Goal: Find specific page/section: Find specific page/section

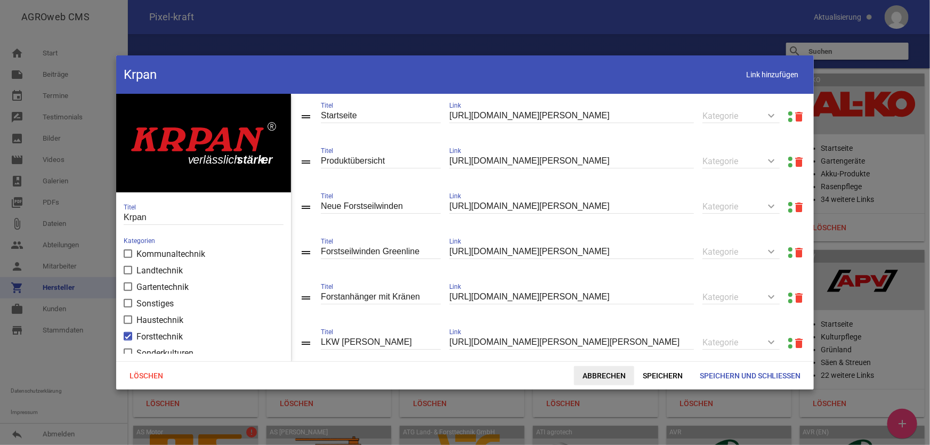
scroll to position [13365, 0]
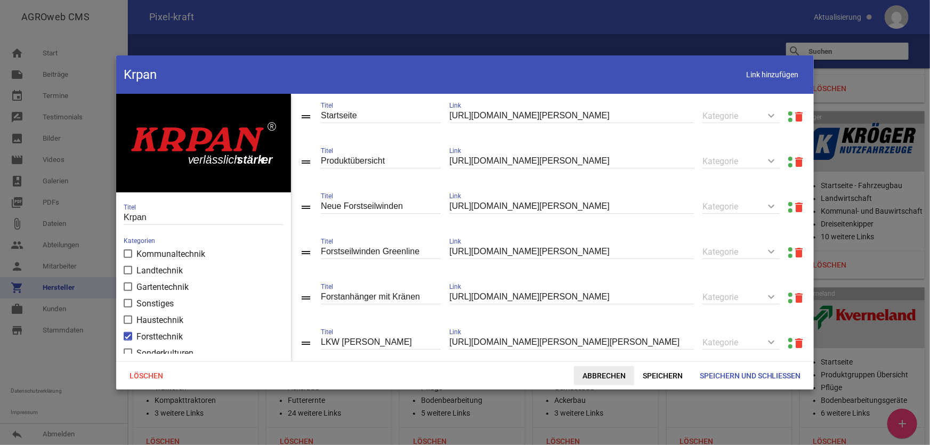
click at [615, 377] on span "Abbrechen" at bounding box center [604, 375] width 60 height 19
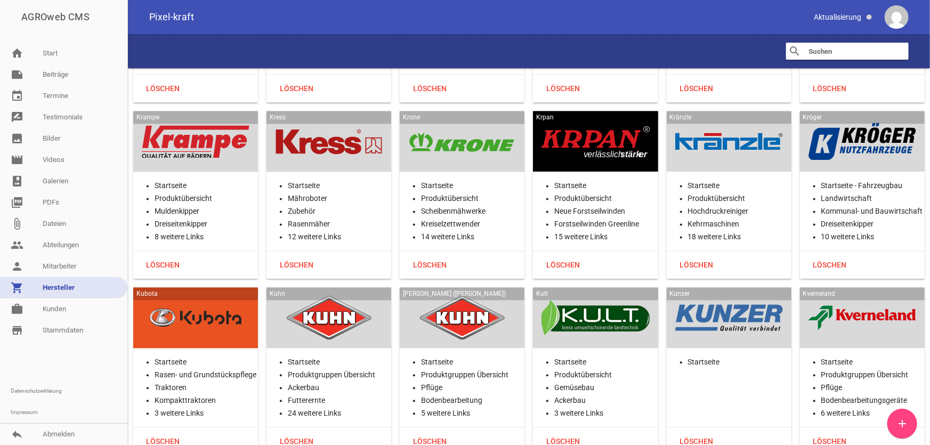
scroll to position [621, 0]
click at [831, 50] on input "text" at bounding box center [849, 51] width 85 height 13
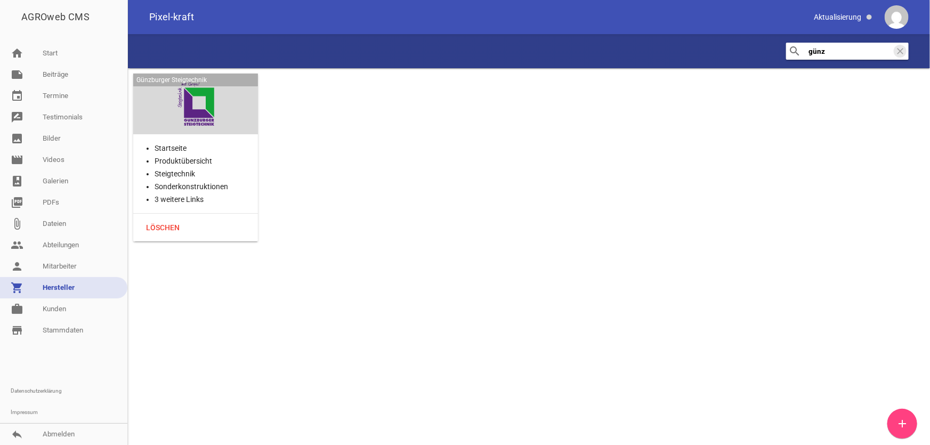
scroll to position [0, 0]
type input "günz"
click at [175, 147] on li "Startseite" at bounding box center [206, 148] width 103 height 13
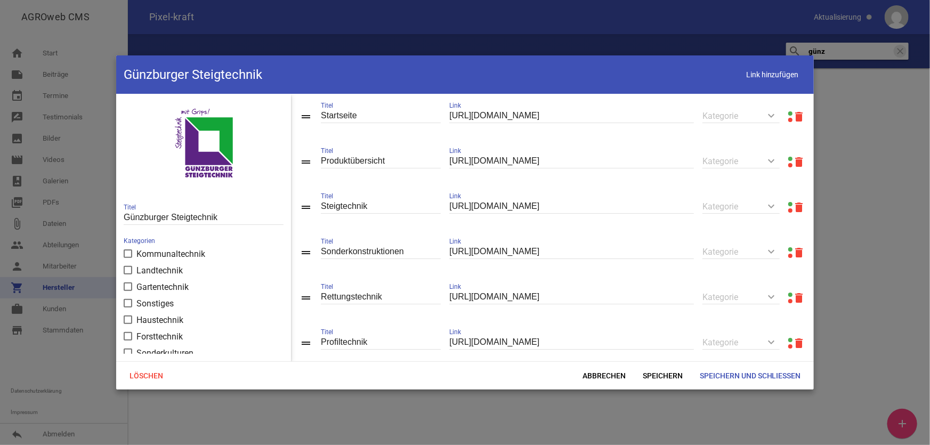
click at [788, 111] on link at bounding box center [790, 113] width 4 height 4
click at [602, 378] on span "Abbrechen" at bounding box center [604, 375] width 60 height 19
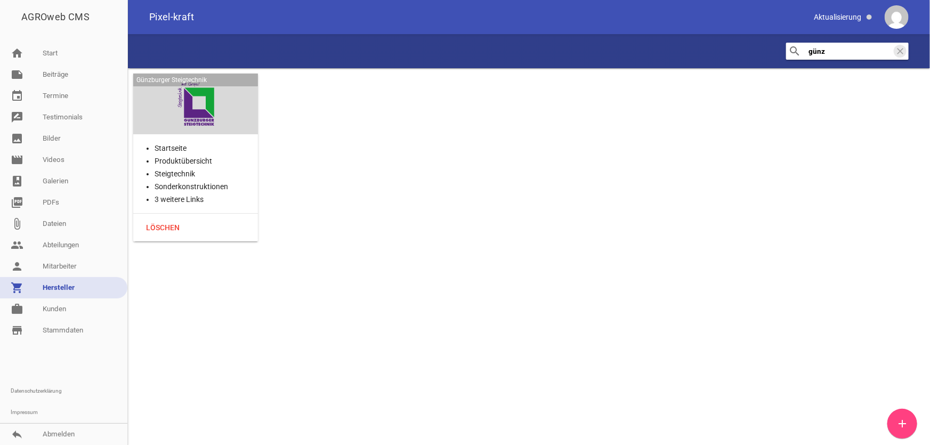
drag, startPoint x: 46, startPoint y: 53, endPoint x: 319, endPoint y: 4, distance: 277.1
click at [46, 53] on link "home Start" at bounding box center [63, 53] width 127 height 21
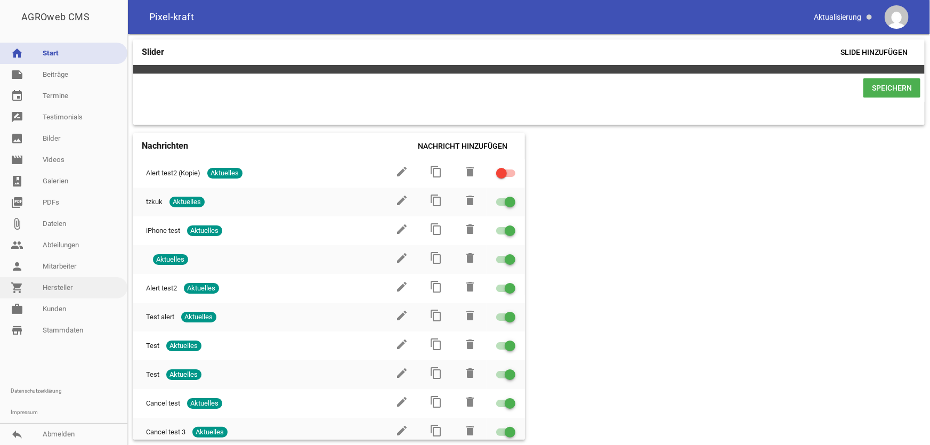
click at [62, 290] on link "shopping_cart Hersteller" at bounding box center [63, 287] width 127 height 21
